Goal: Use online tool/utility: Utilize a website feature to perform a specific function

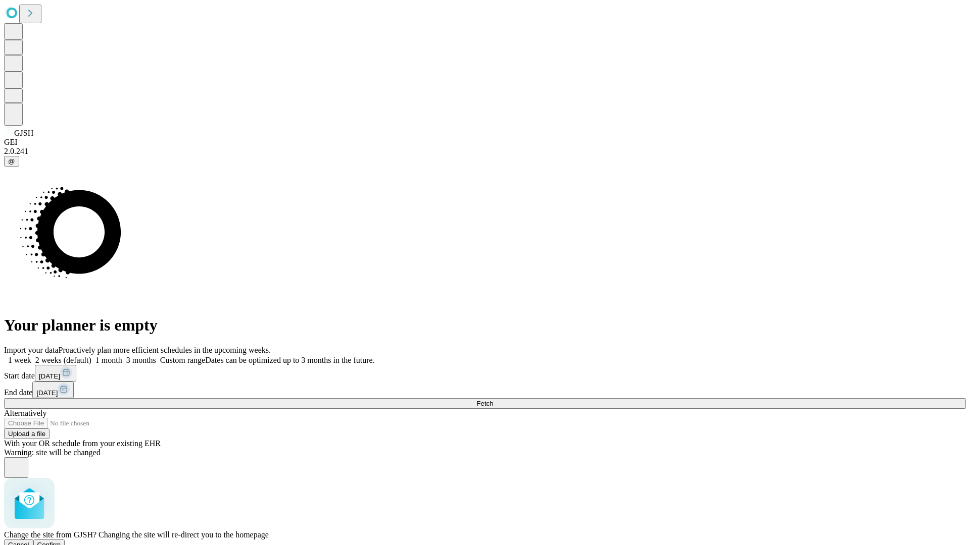
click at [61, 541] on span "Confirm" at bounding box center [49, 545] width 24 height 8
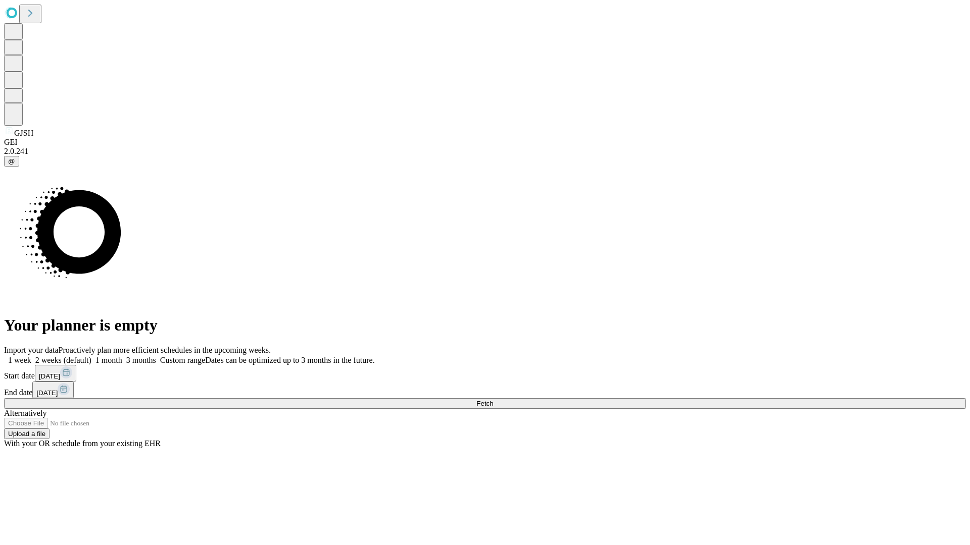
click at [122, 356] on label "1 month" at bounding box center [106, 360] width 31 height 9
click at [493, 400] on span "Fetch" at bounding box center [484, 404] width 17 height 8
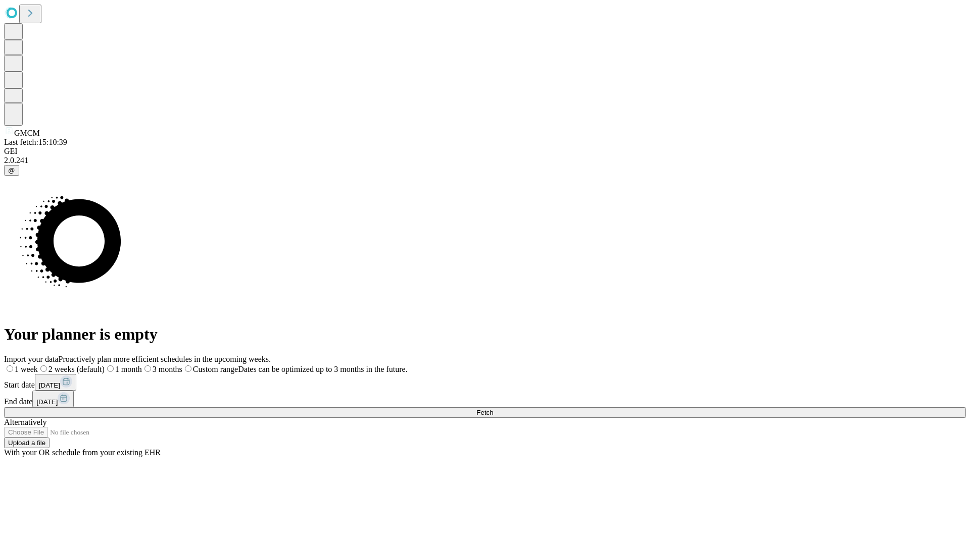
click at [493, 409] on span "Fetch" at bounding box center [484, 413] width 17 height 8
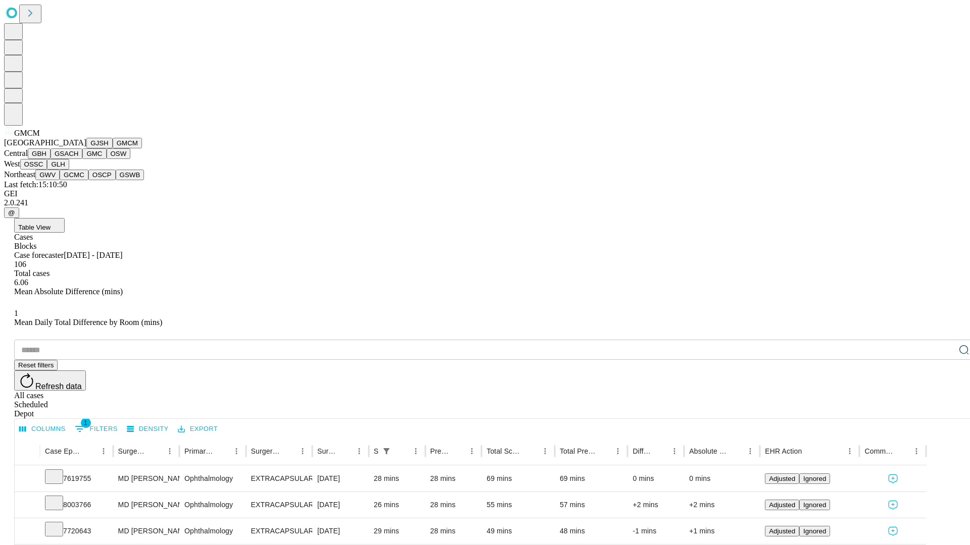
click at [51, 159] on button "GBH" at bounding box center [39, 153] width 23 height 11
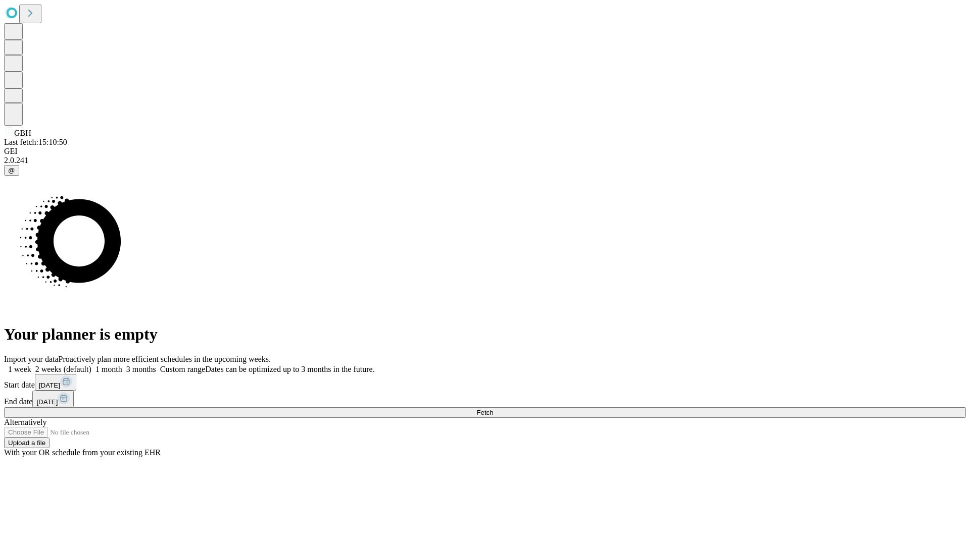
click at [122, 365] on label "1 month" at bounding box center [106, 369] width 31 height 9
click at [493, 409] on span "Fetch" at bounding box center [484, 413] width 17 height 8
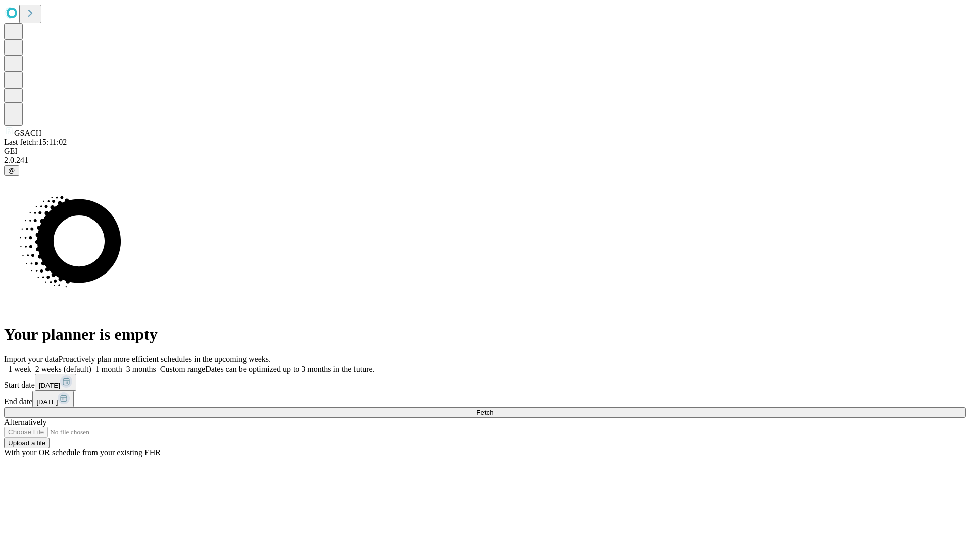
click at [122, 365] on label "1 month" at bounding box center [106, 369] width 31 height 9
click at [493, 409] on span "Fetch" at bounding box center [484, 413] width 17 height 8
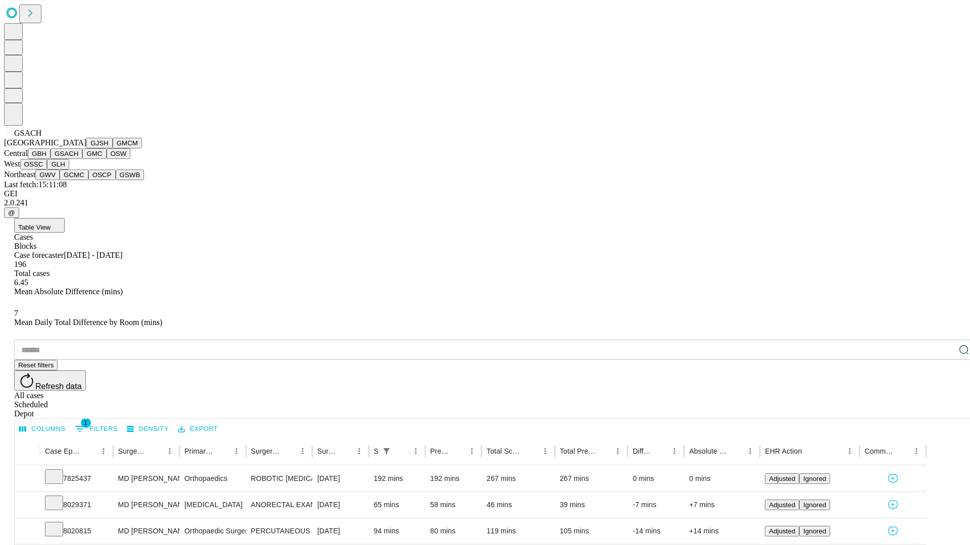
click at [82, 159] on button "GMC" at bounding box center [94, 153] width 24 height 11
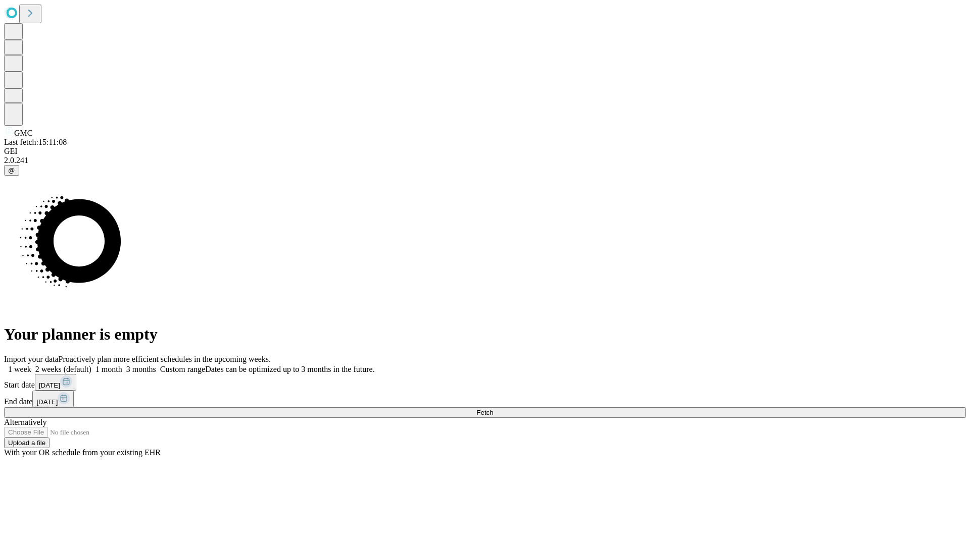
click at [122, 365] on label "1 month" at bounding box center [106, 369] width 31 height 9
click at [493, 409] on span "Fetch" at bounding box center [484, 413] width 17 height 8
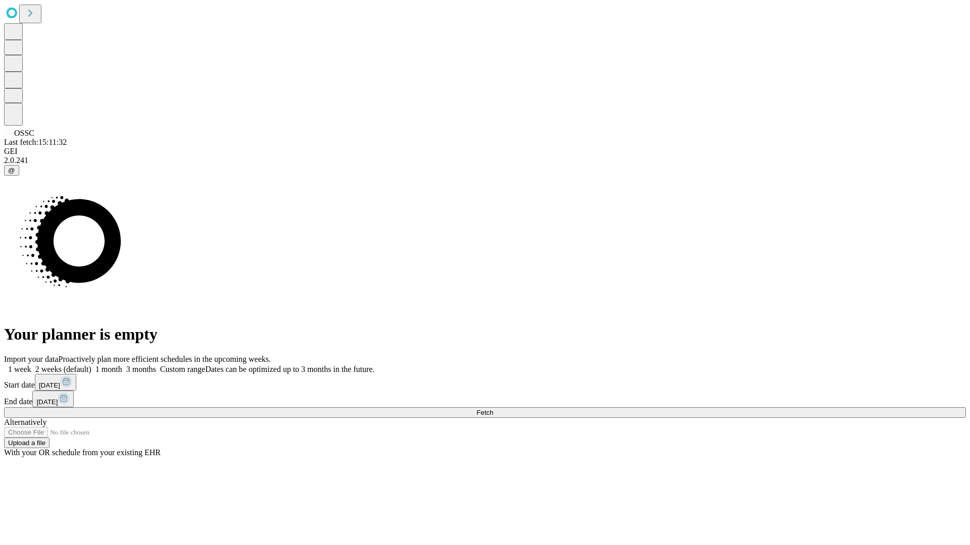
click at [122, 365] on label "1 month" at bounding box center [106, 369] width 31 height 9
click at [493, 409] on span "Fetch" at bounding box center [484, 413] width 17 height 8
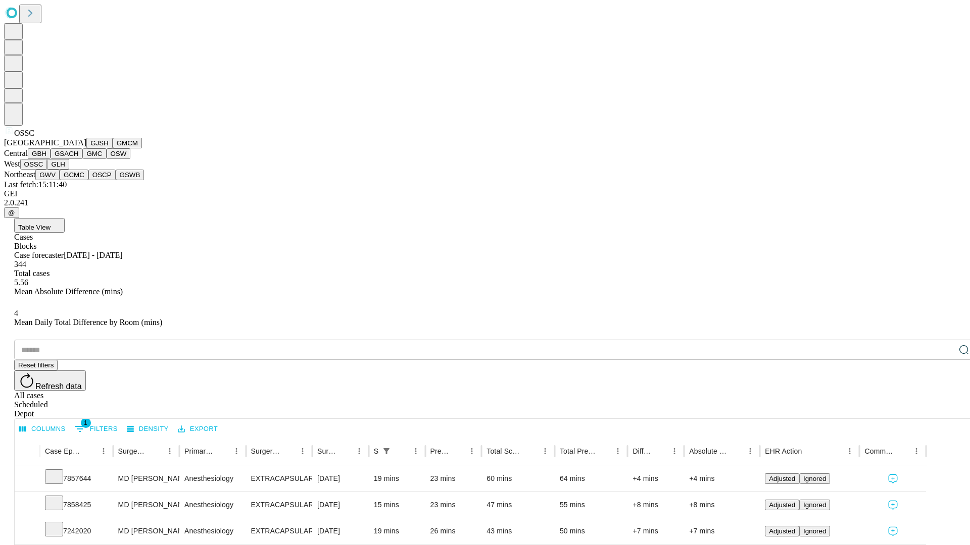
click at [69, 170] on button "GLH" at bounding box center [58, 164] width 22 height 11
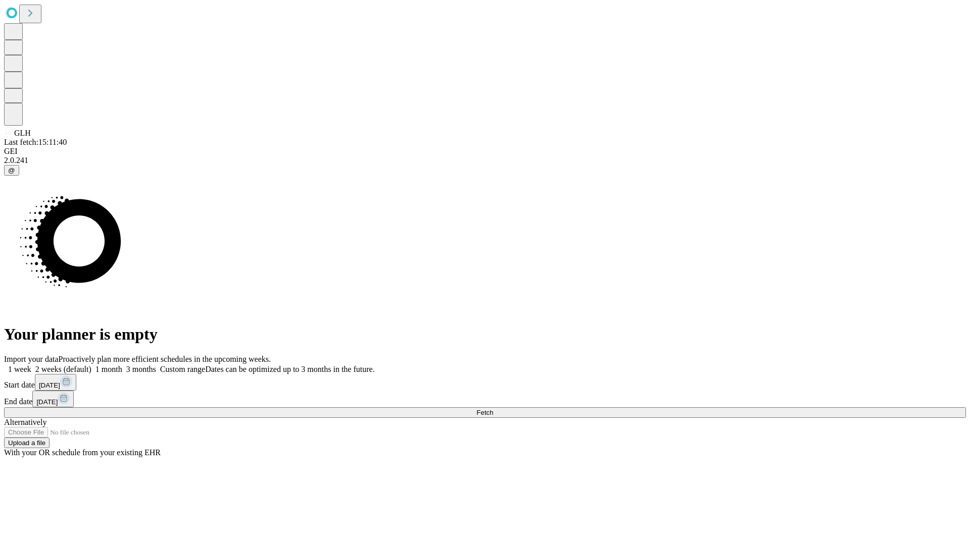
click at [122, 365] on label "1 month" at bounding box center [106, 369] width 31 height 9
click at [493, 409] on span "Fetch" at bounding box center [484, 413] width 17 height 8
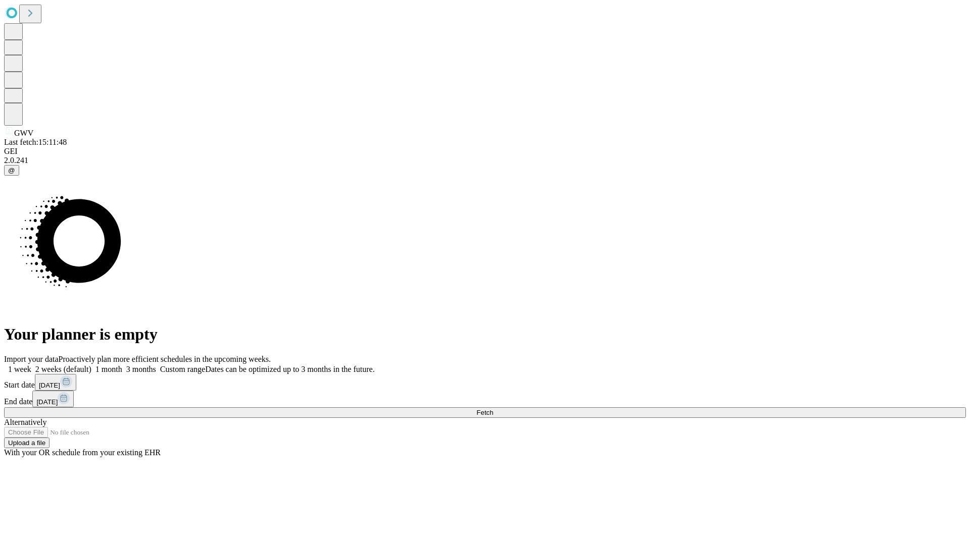
click at [122, 365] on label "1 month" at bounding box center [106, 369] width 31 height 9
click at [493, 409] on span "Fetch" at bounding box center [484, 413] width 17 height 8
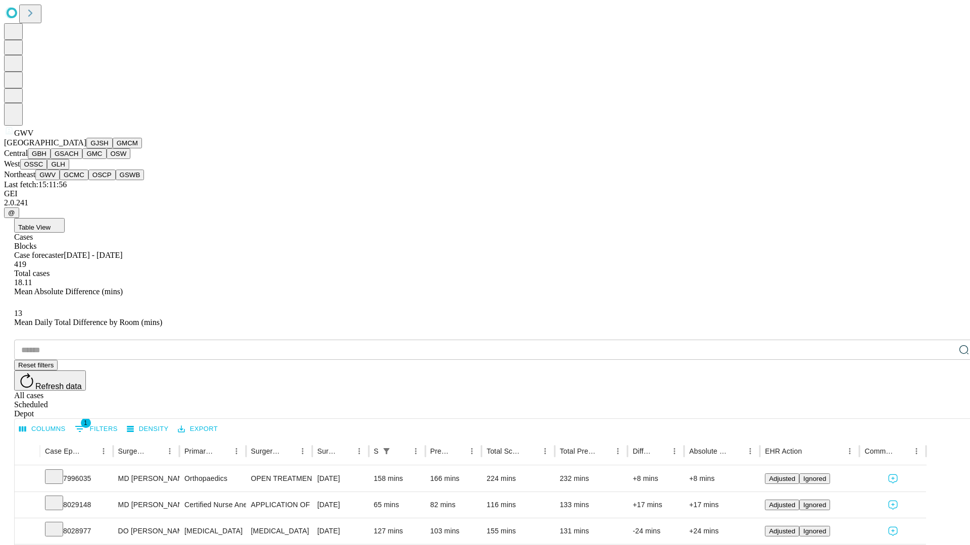
click at [78, 180] on button "GCMC" at bounding box center [74, 175] width 29 height 11
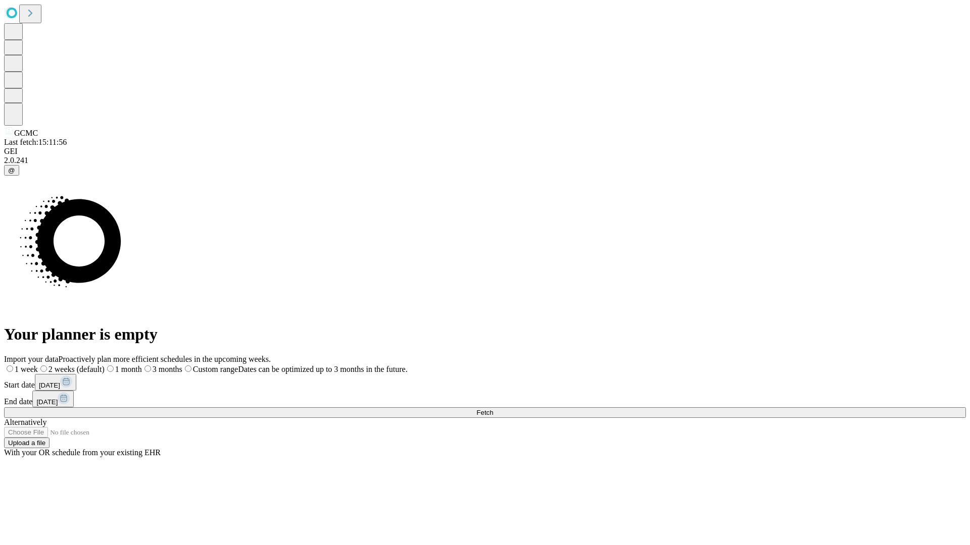
click at [493, 409] on span "Fetch" at bounding box center [484, 413] width 17 height 8
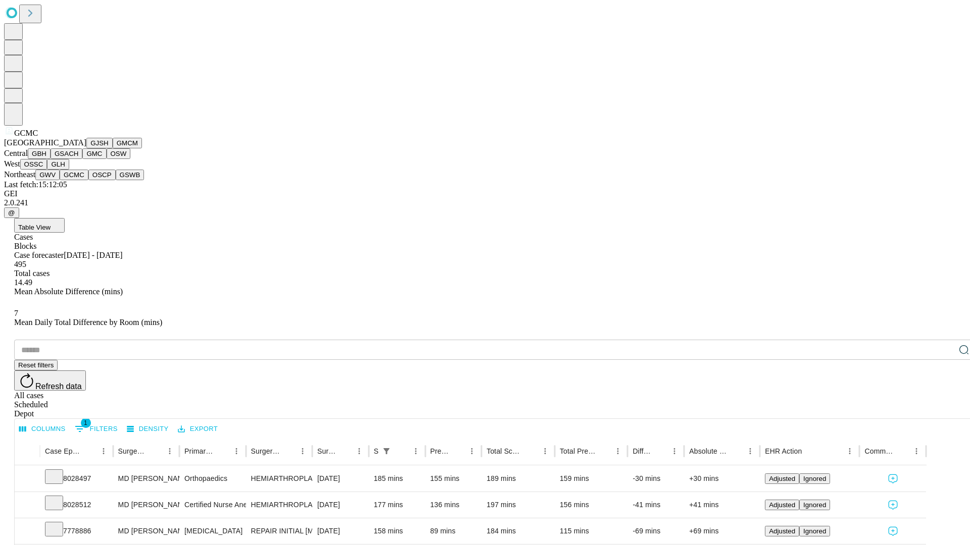
click at [88, 180] on button "OSCP" at bounding box center [101, 175] width 27 height 11
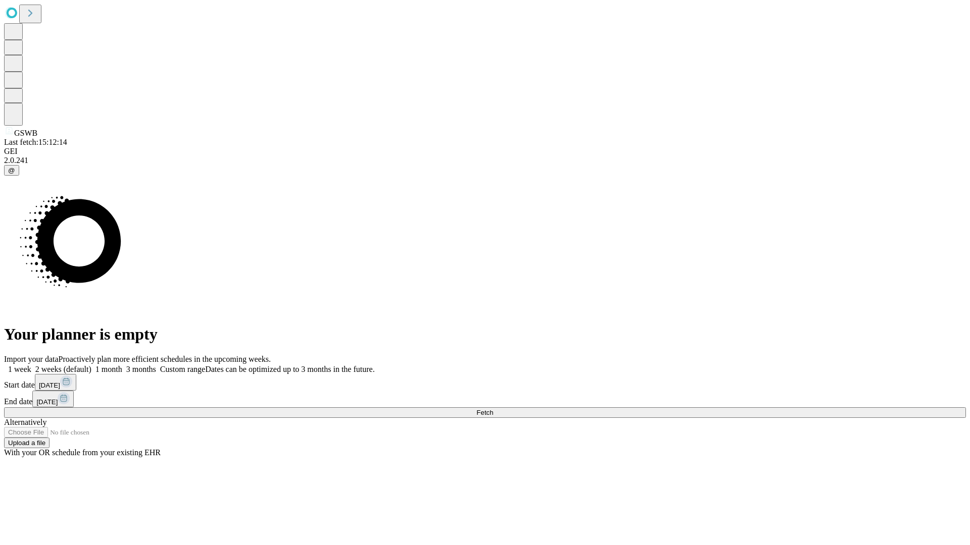
click at [493, 409] on span "Fetch" at bounding box center [484, 413] width 17 height 8
